Goal: Task Accomplishment & Management: Manage account settings

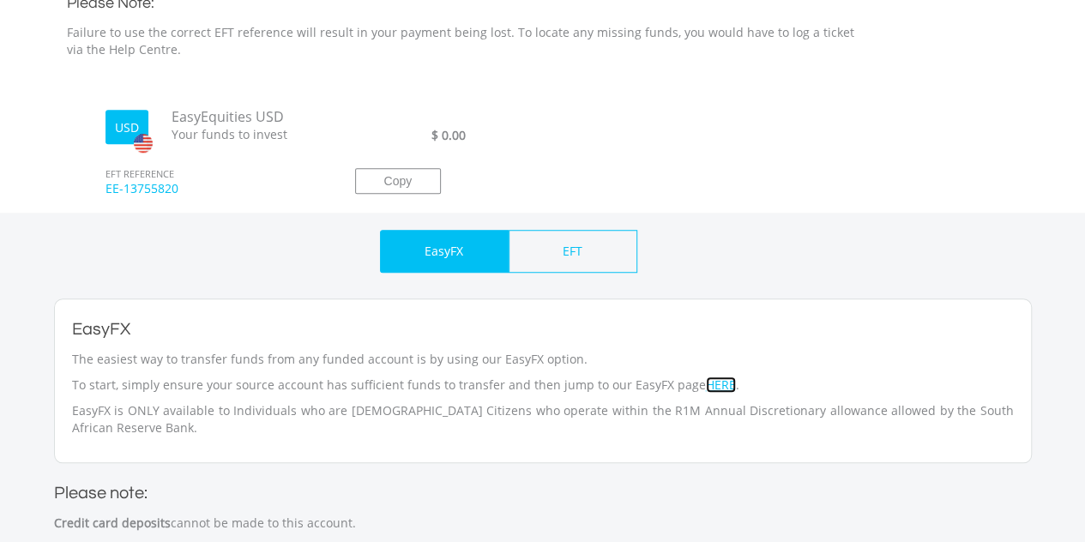
click at [706, 387] on link "HERE" at bounding box center [721, 385] width 30 height 16
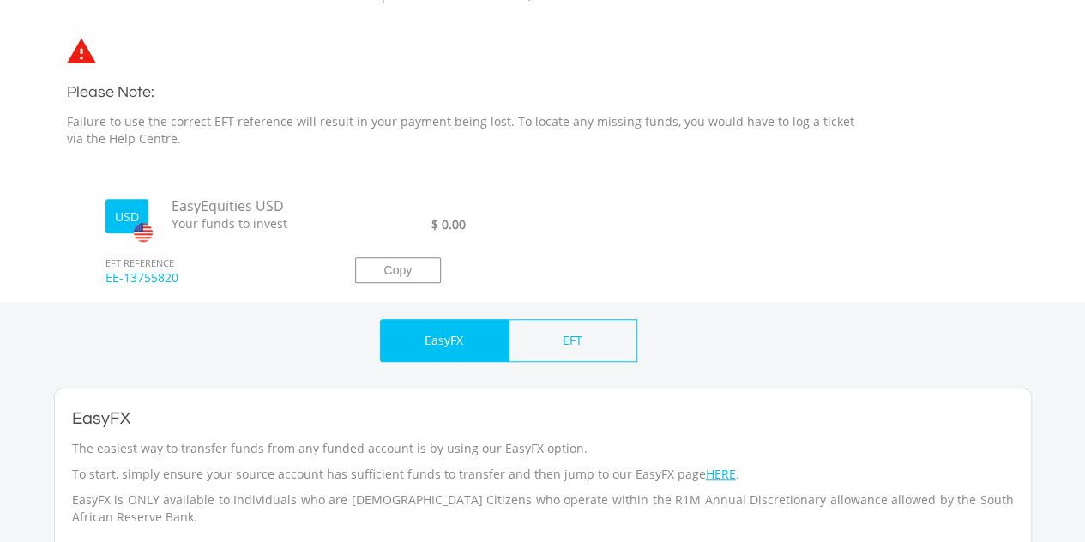
scroll to position [465, 0]
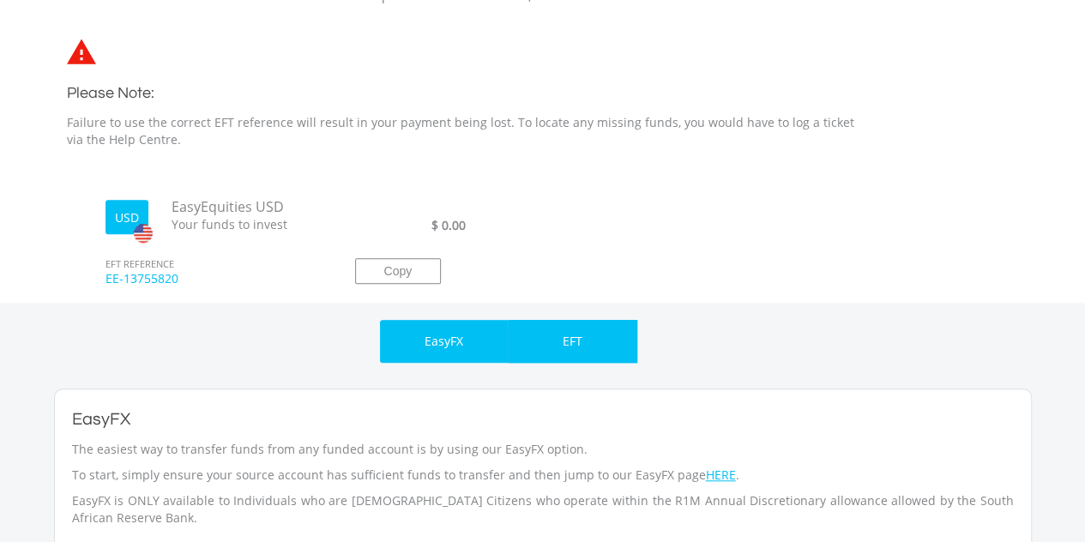
click at [542, 339] on div "EFT" at bounding box center [573, 341] width 129 height 43
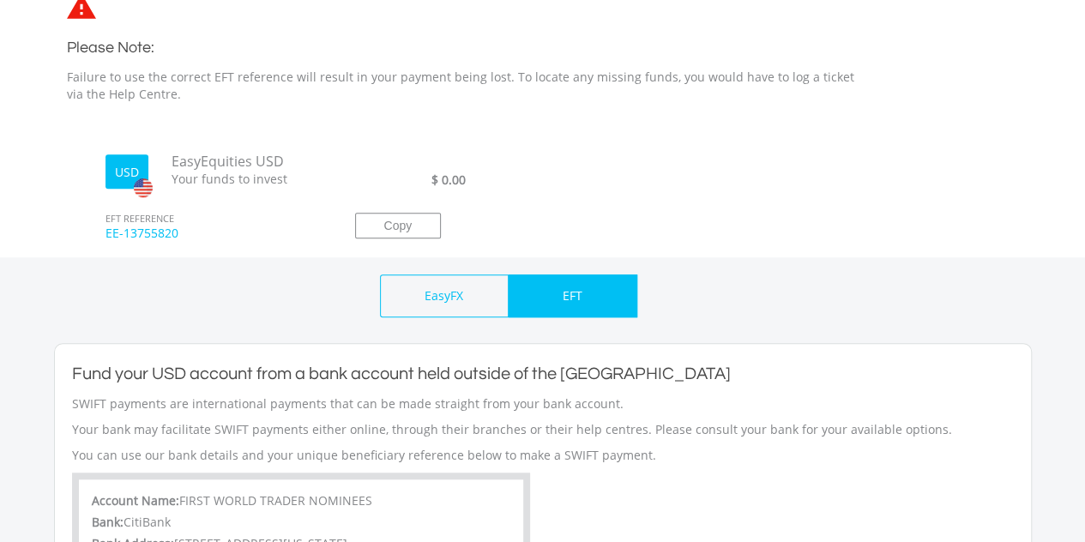
scroll to position [0, 0]
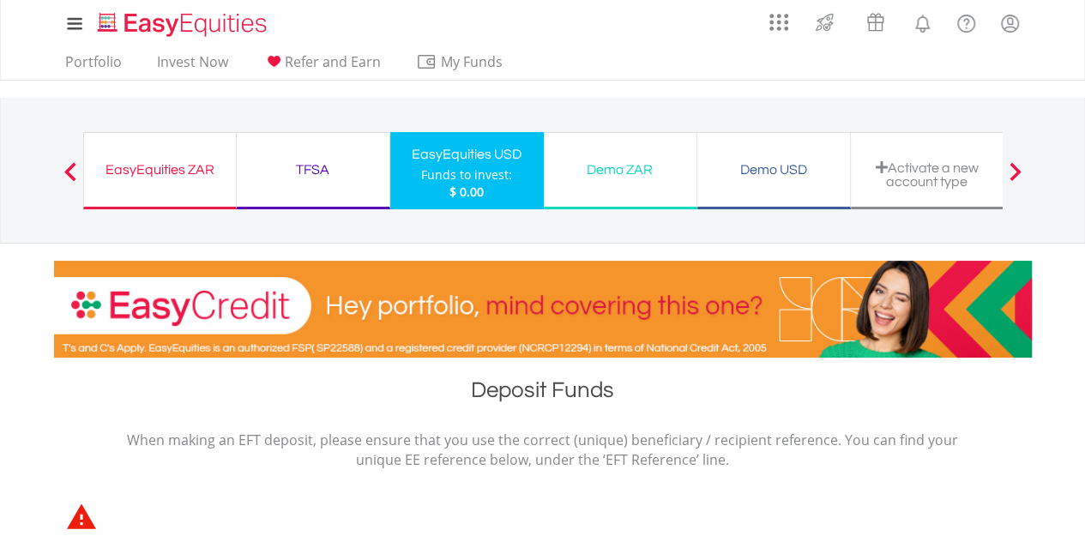
click at [144, 172] on div "EasyEquities ZAR" at bounding box center [159, 170] width 131 height 24
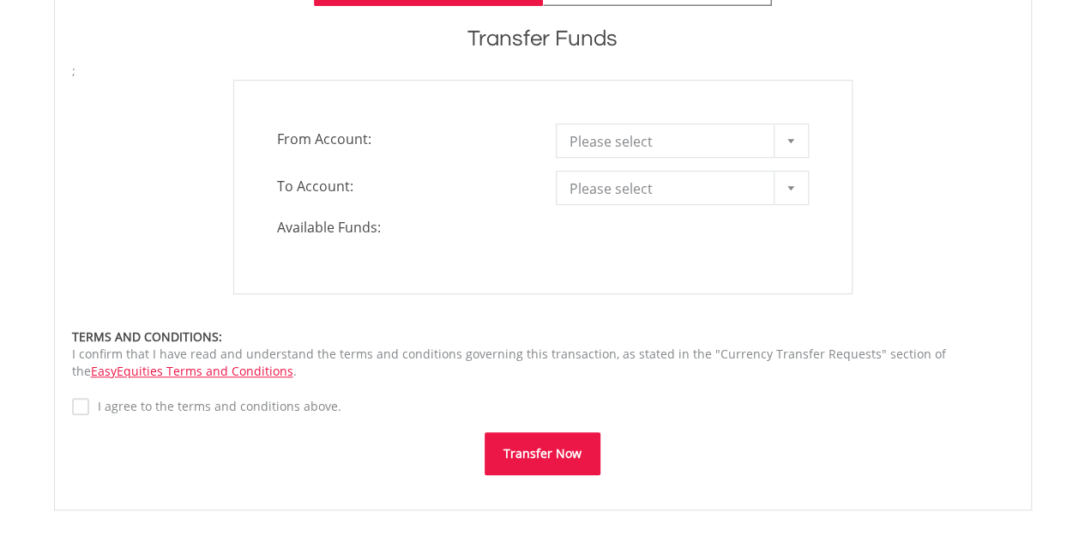
scroll to position [513, 0]
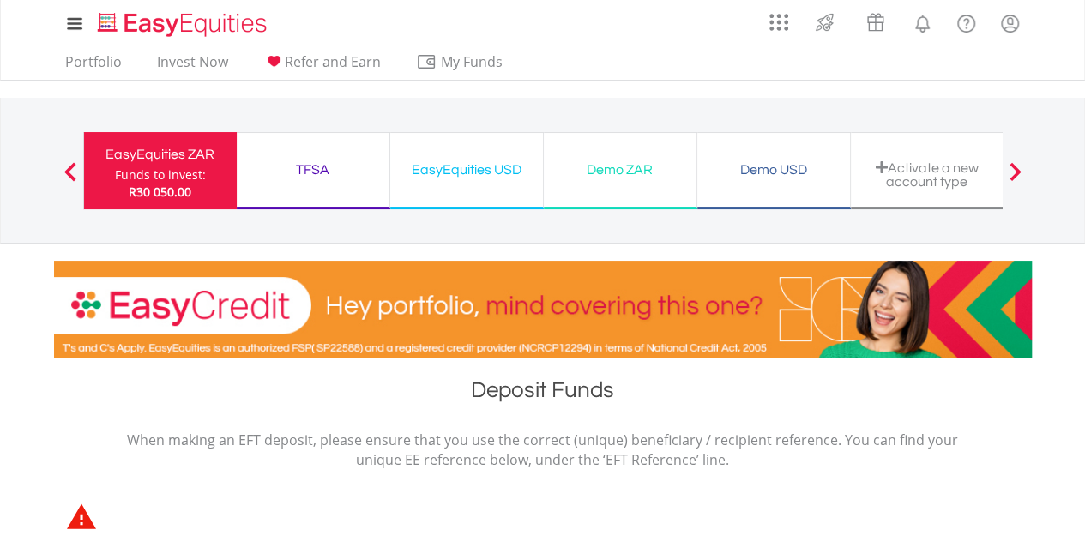
click at [314, 184] on div "TFSA Funds to invest: R30 050.00" at bounding box center [314, 170] width 154 height 77
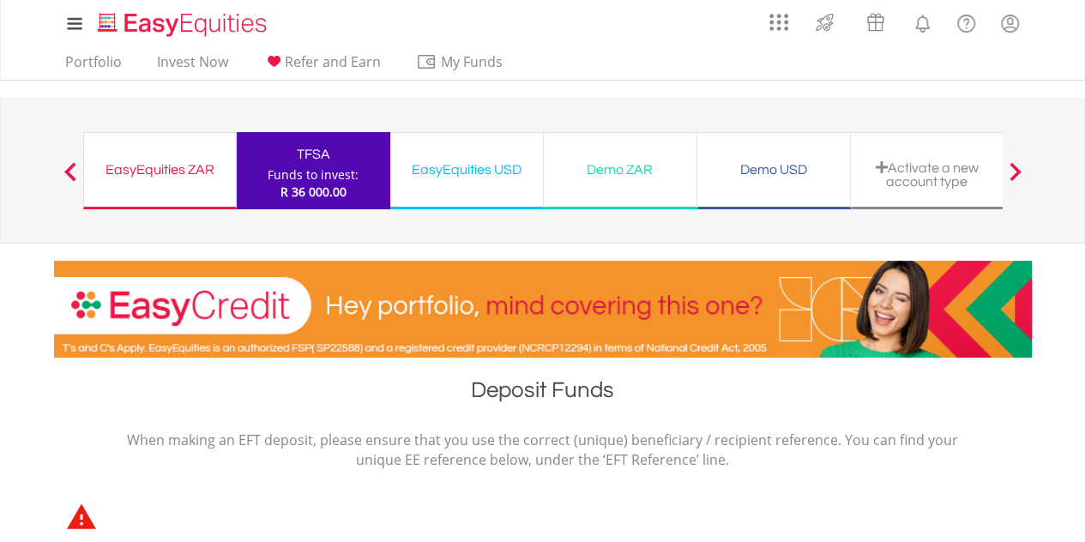
click at [188, 170] on div "EasyEquities ZAR" at bounding box center [159, 170] width 131 height 24
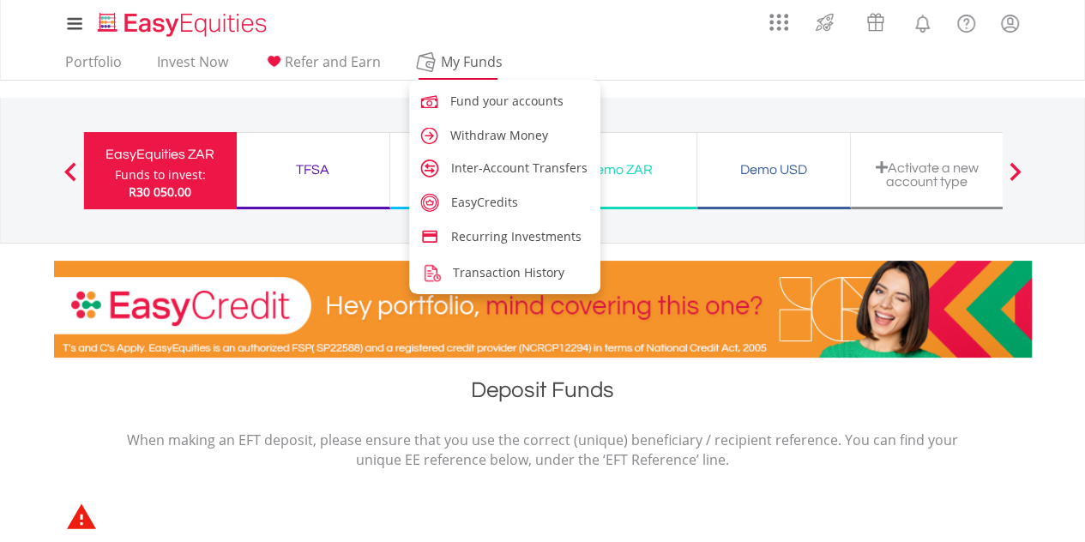
click at [459, 63] on span "My Funds" at bounding box center [472, 62] width 112 height 22
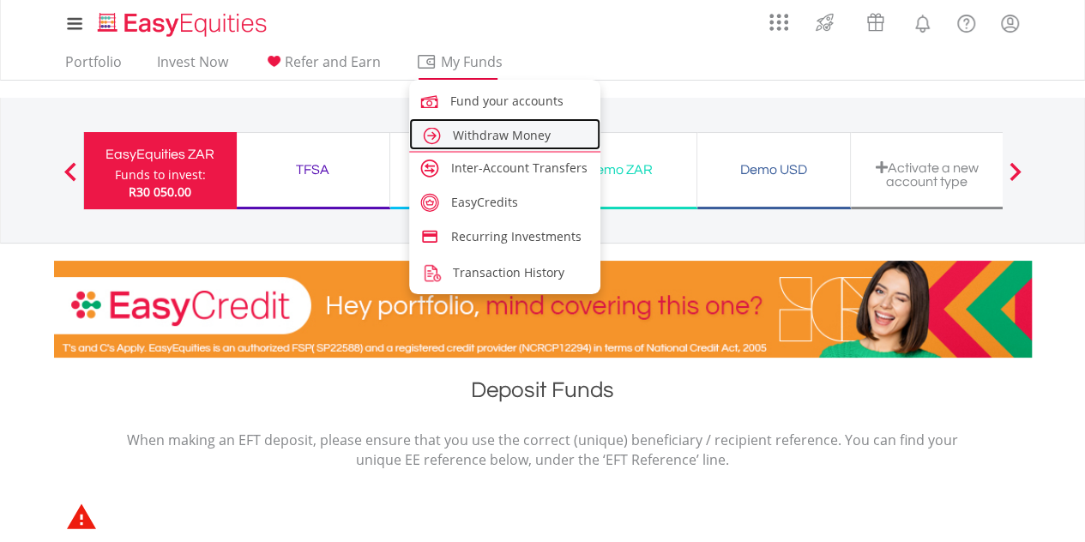
click at [472, 138] on span "Withdraw Money" at bounding box center [502, 135] width 98 height 16
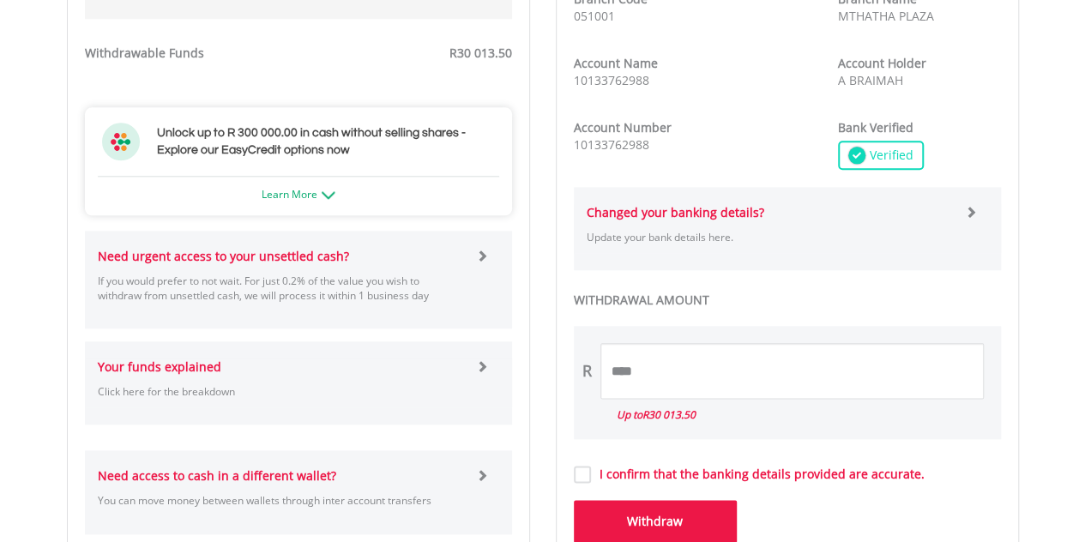
scroll to position [830, 0]
click at [657, 369] on input "****" at bounding box center [791, 370] width 383 height 56
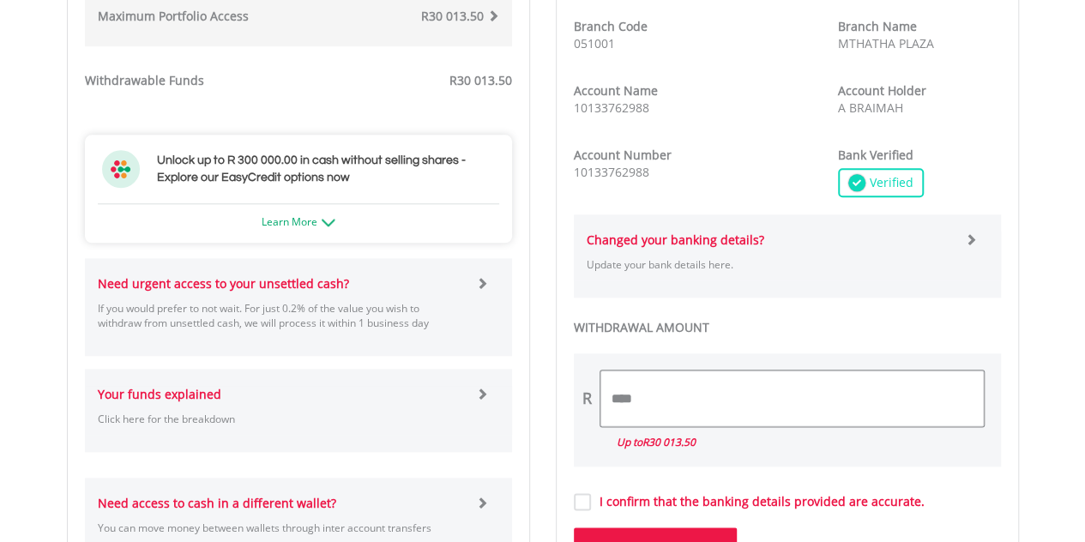
scroll to position [803, 0]
type input "*"
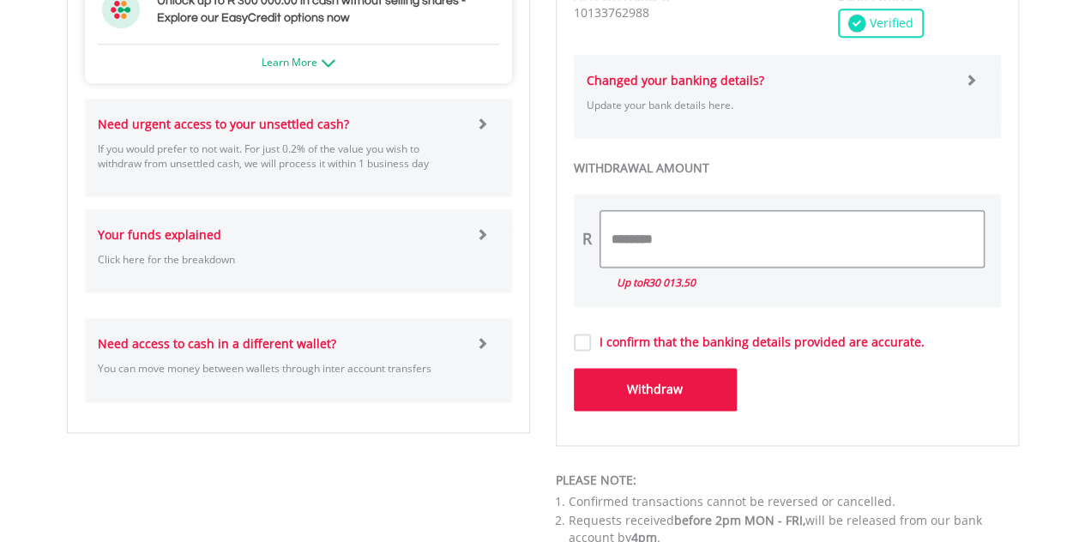
scroll to position [962, 0]
type input "********"
click at [584, 350] on form "**********" at bounding box center [787, 23] width 427 height 775
click at [617, 388] on button "Withdraw" at bounding box center [655, 388] width 163 height 43
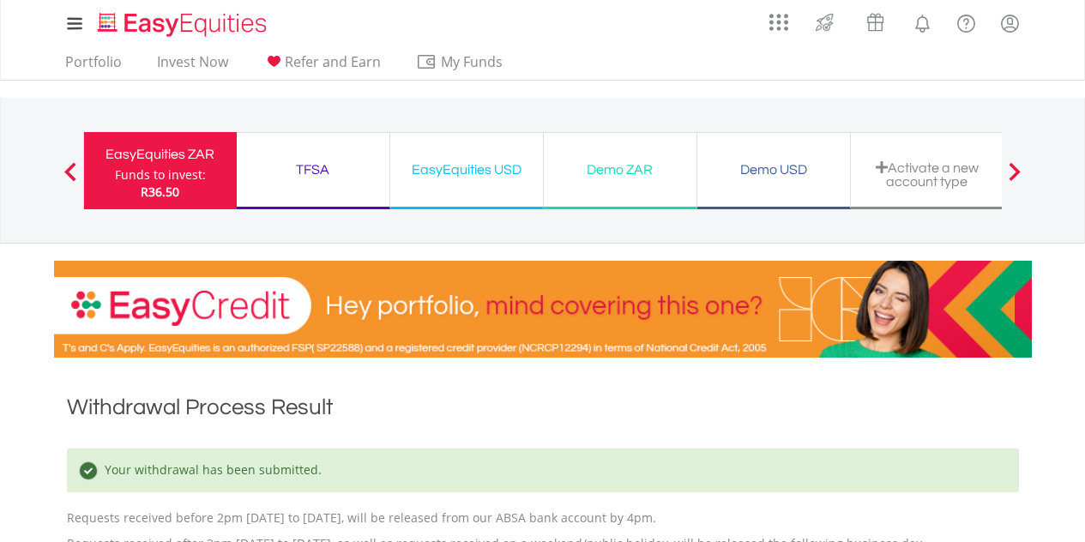
scroll to position [283, 0]
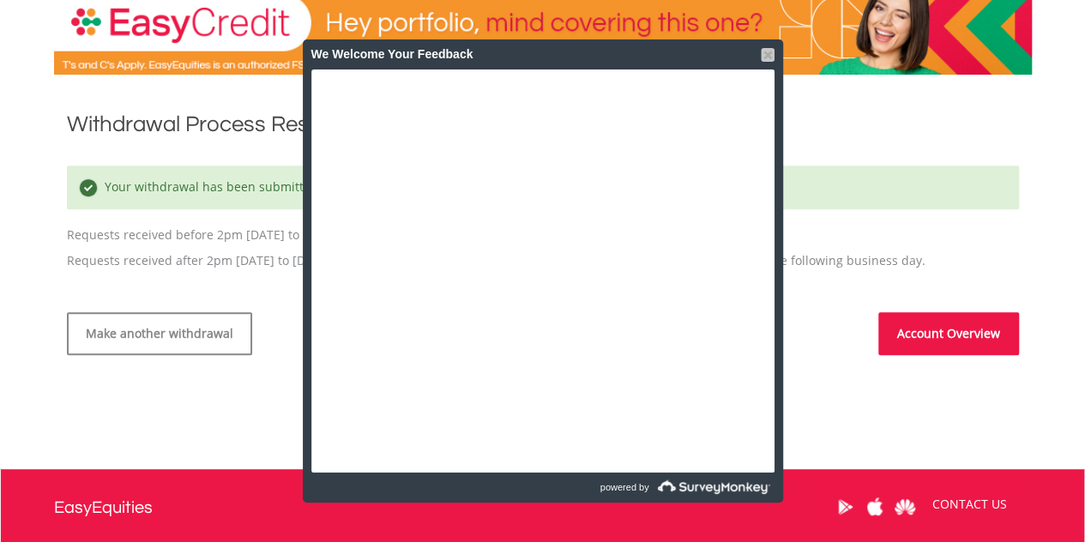
click at [768, 57] on div at bounding box center [768, 55] width 14 height 14
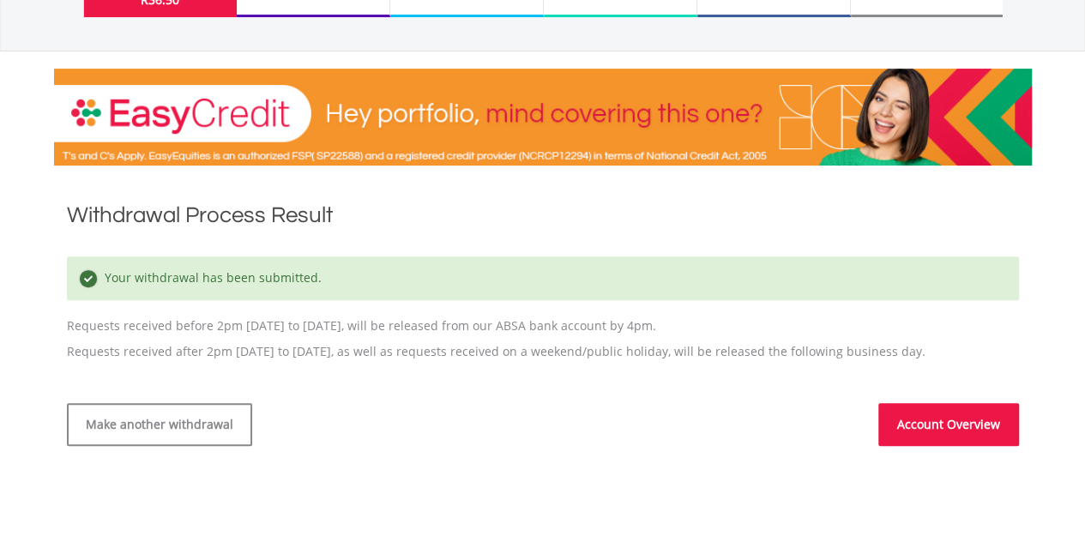
scroll to position [190, 0]
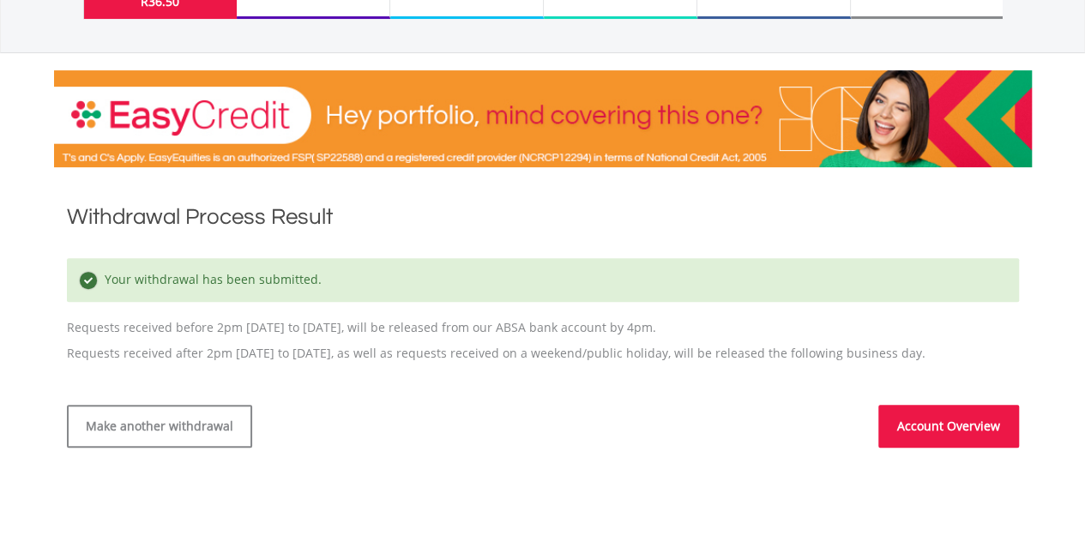
click at [902, 437] on link "Account Overview" at bounding box center [948, 426] width 141 height 43
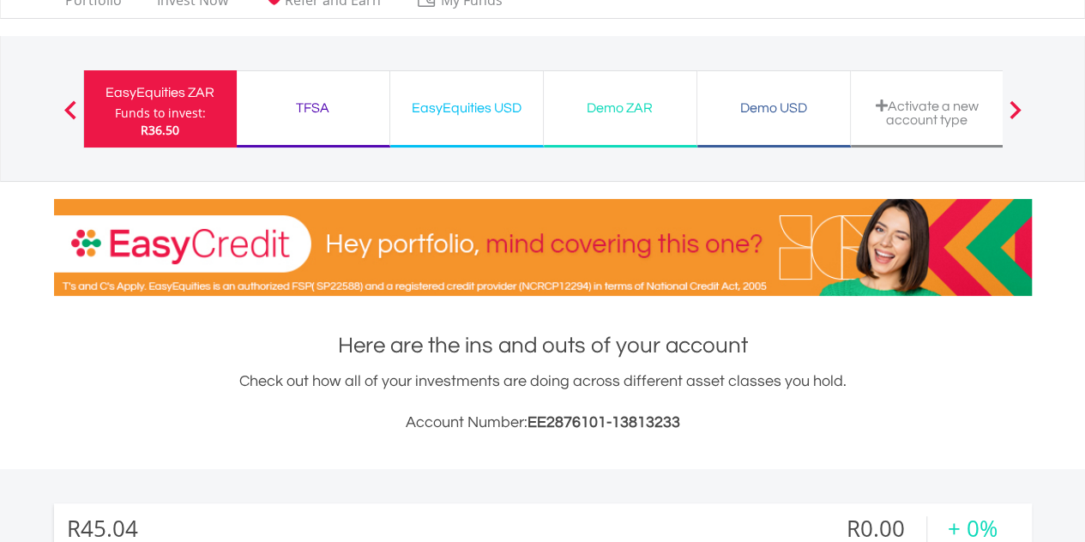
scroll to position [61, 0]
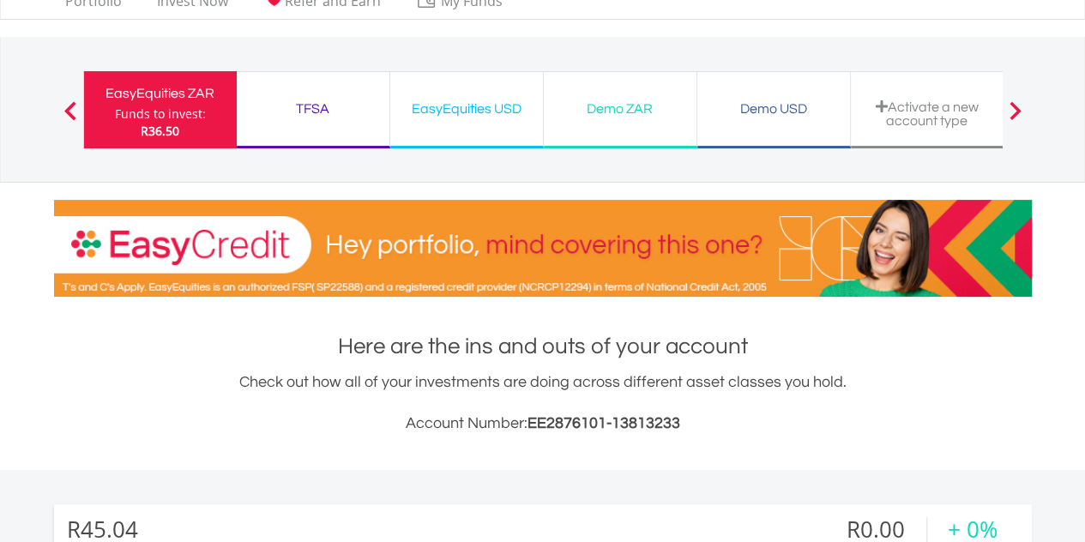
click at [364, 119] on div "TFSA Funds to invest: R36.50" at bounding box center [314, 109] width 154 height 77
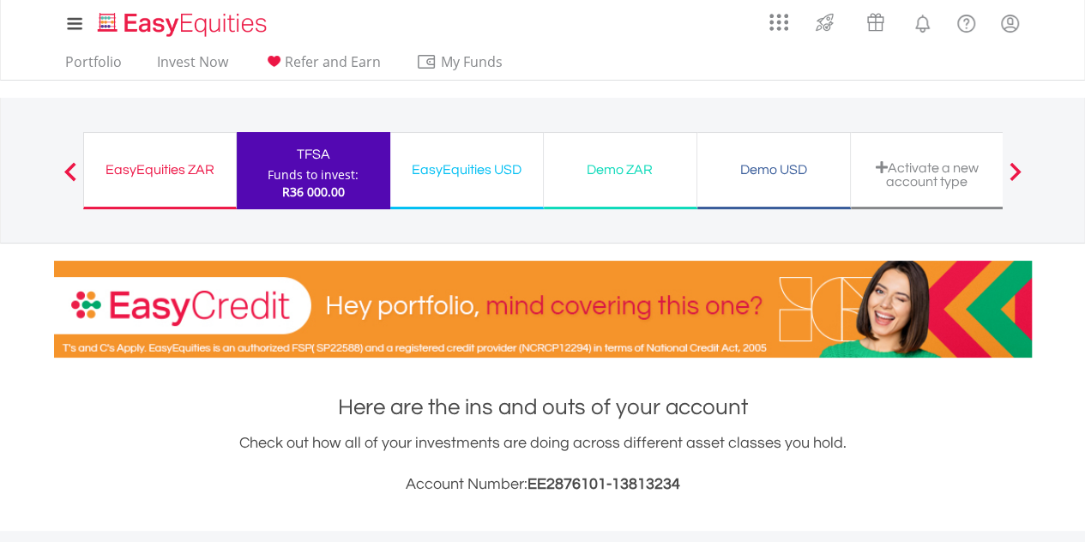
click at [160, 177] on div "EasyEquities ZAR" at bounding box center [159, 170] width 131 height 24
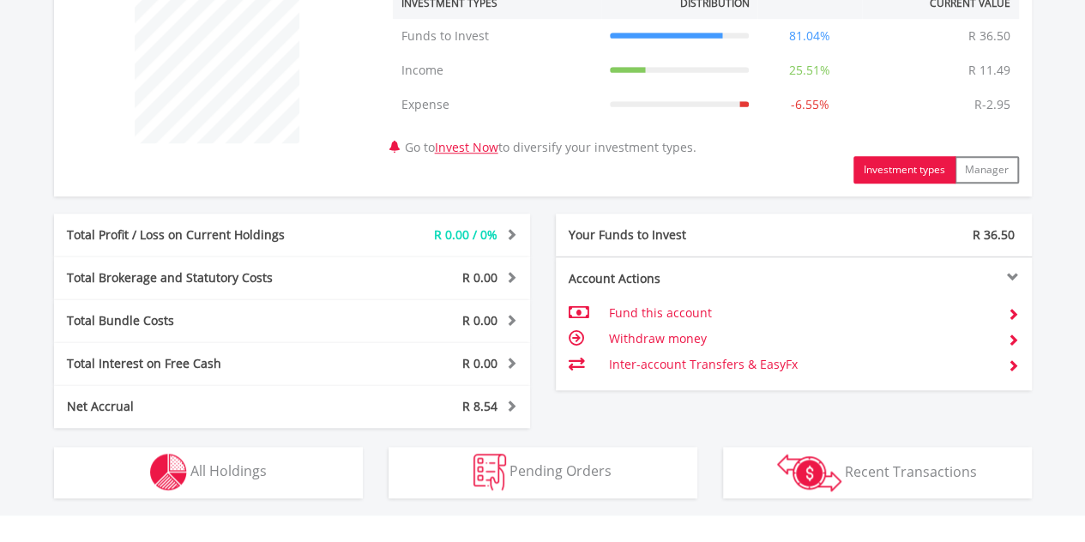
scroll to position [717, 0]
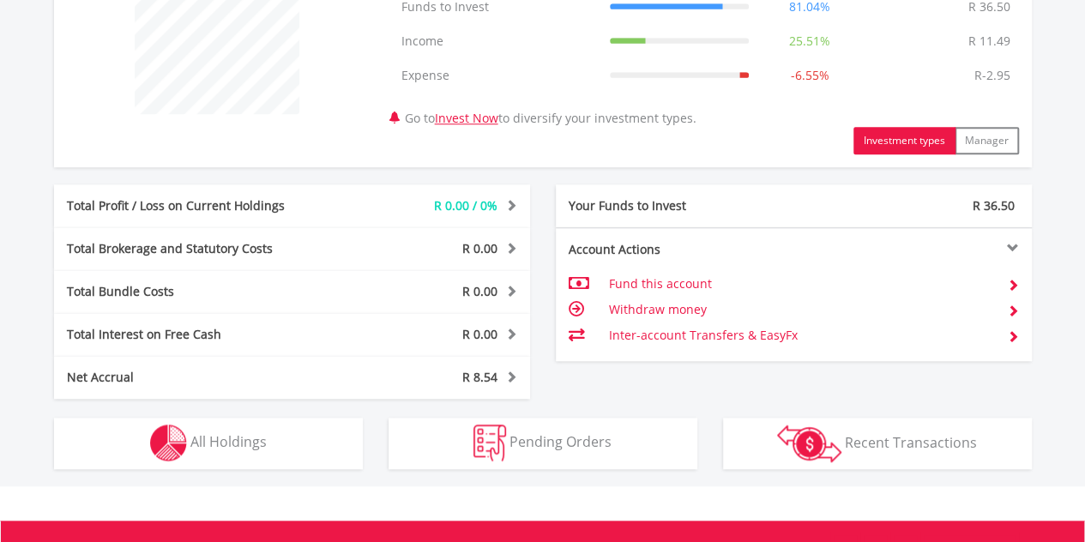
click at [817, 407] on div "Transactions Recent Transactions" at bounding box center [877, 434] width 335 height 70
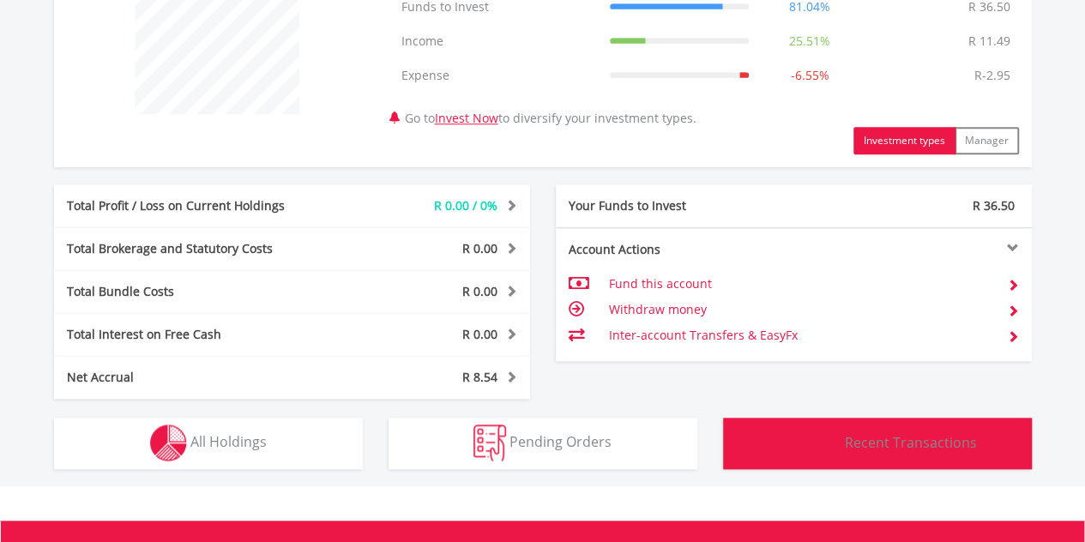
click at [831, 433] on img "button" at bounding box center [809, 444] width 64 height 38
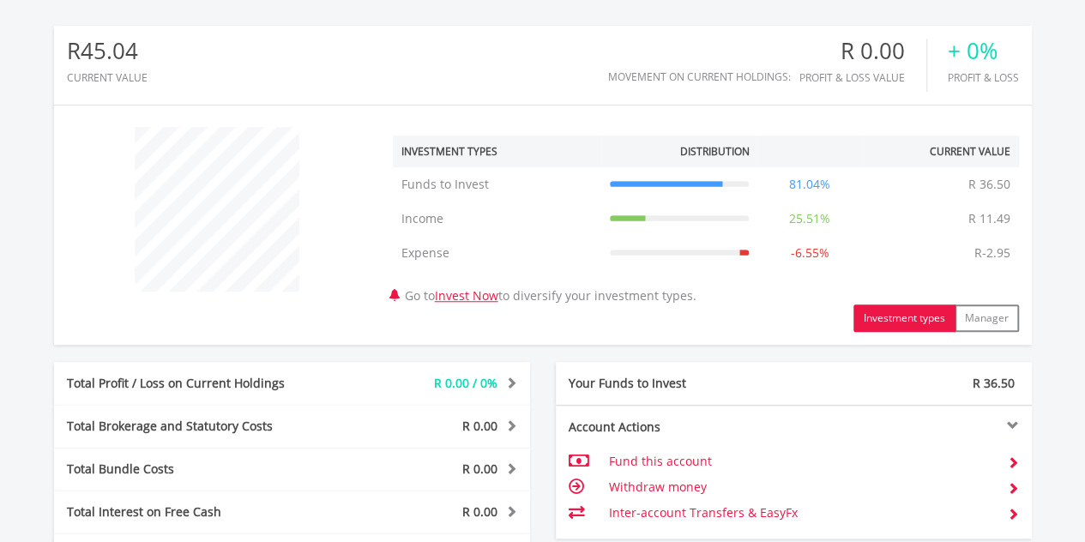
scroll to position [539, 0]
